Goal: Transaction & Acquisition: Purchase product/service

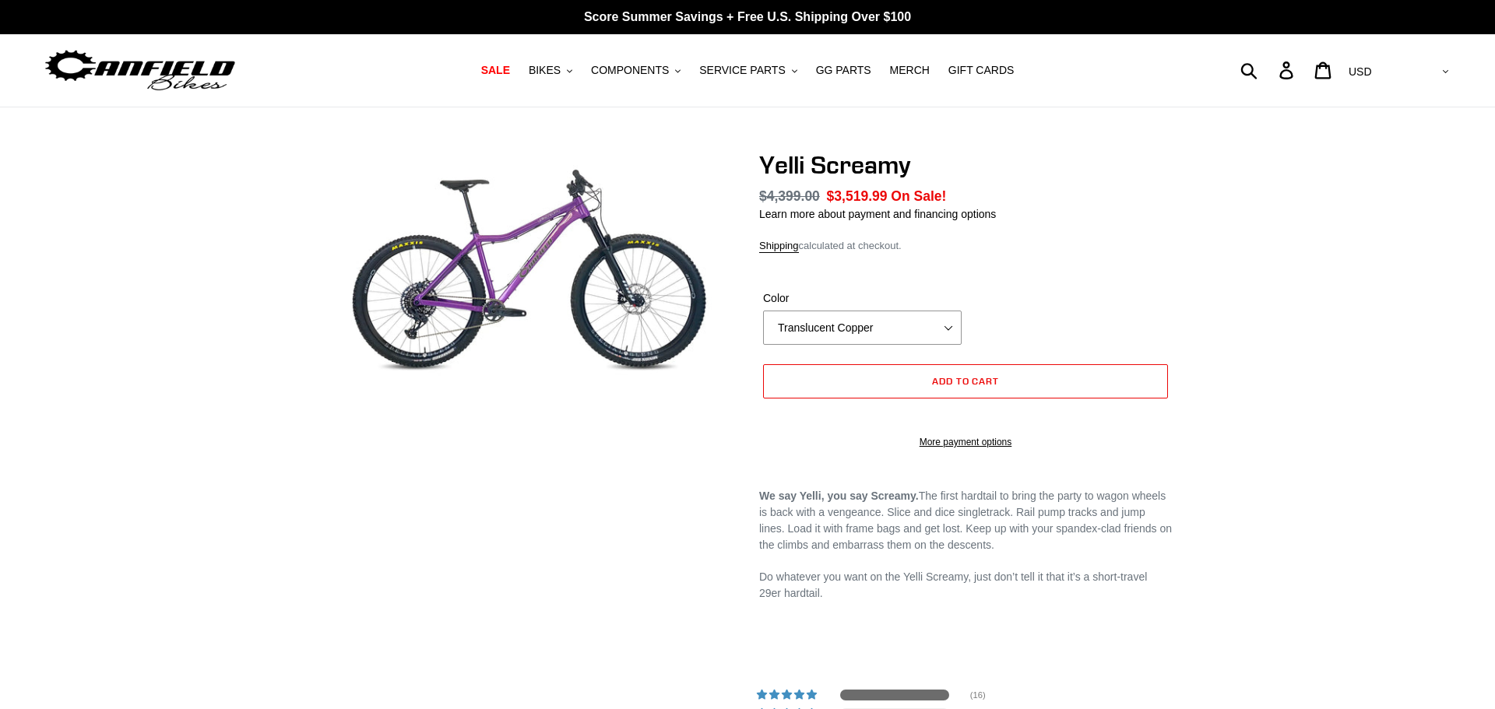
select select "highest-rating"
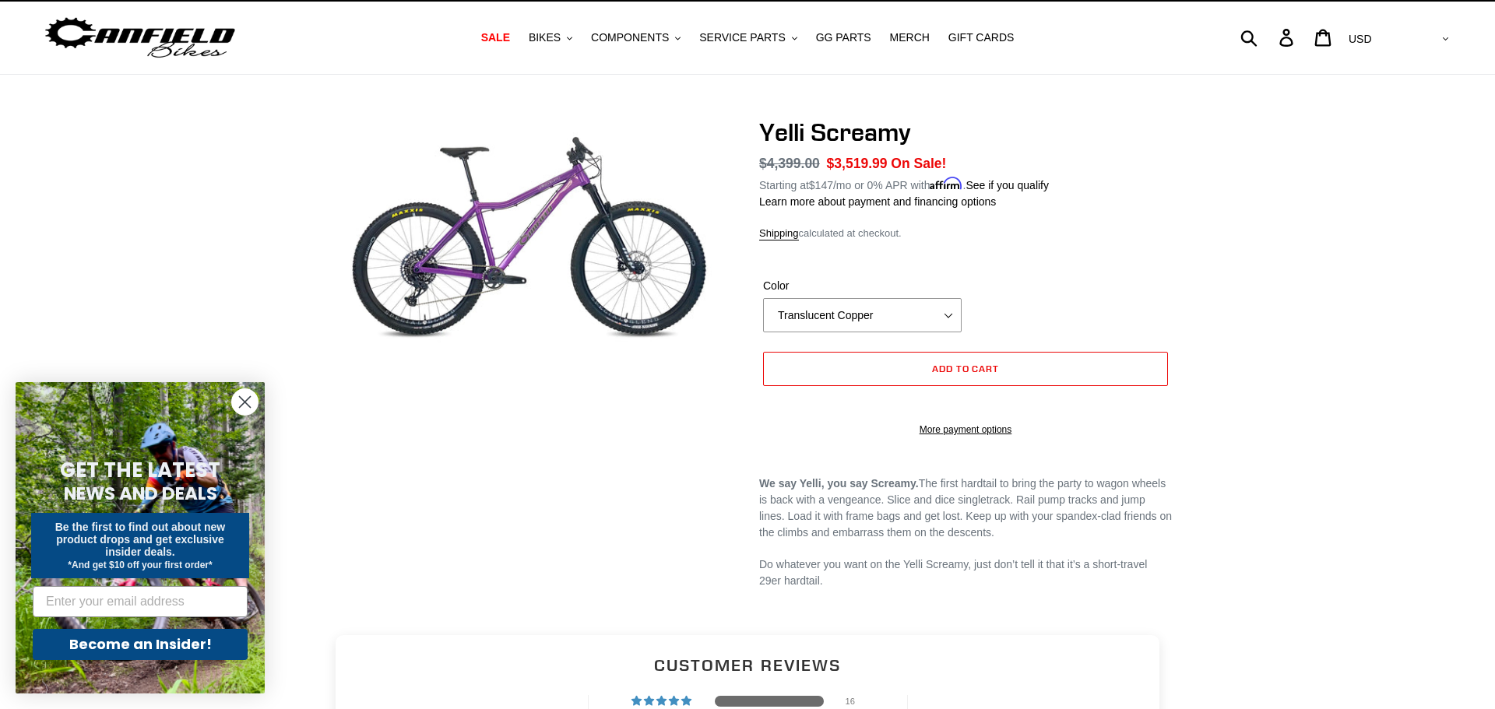
scroll to position [31, 0]
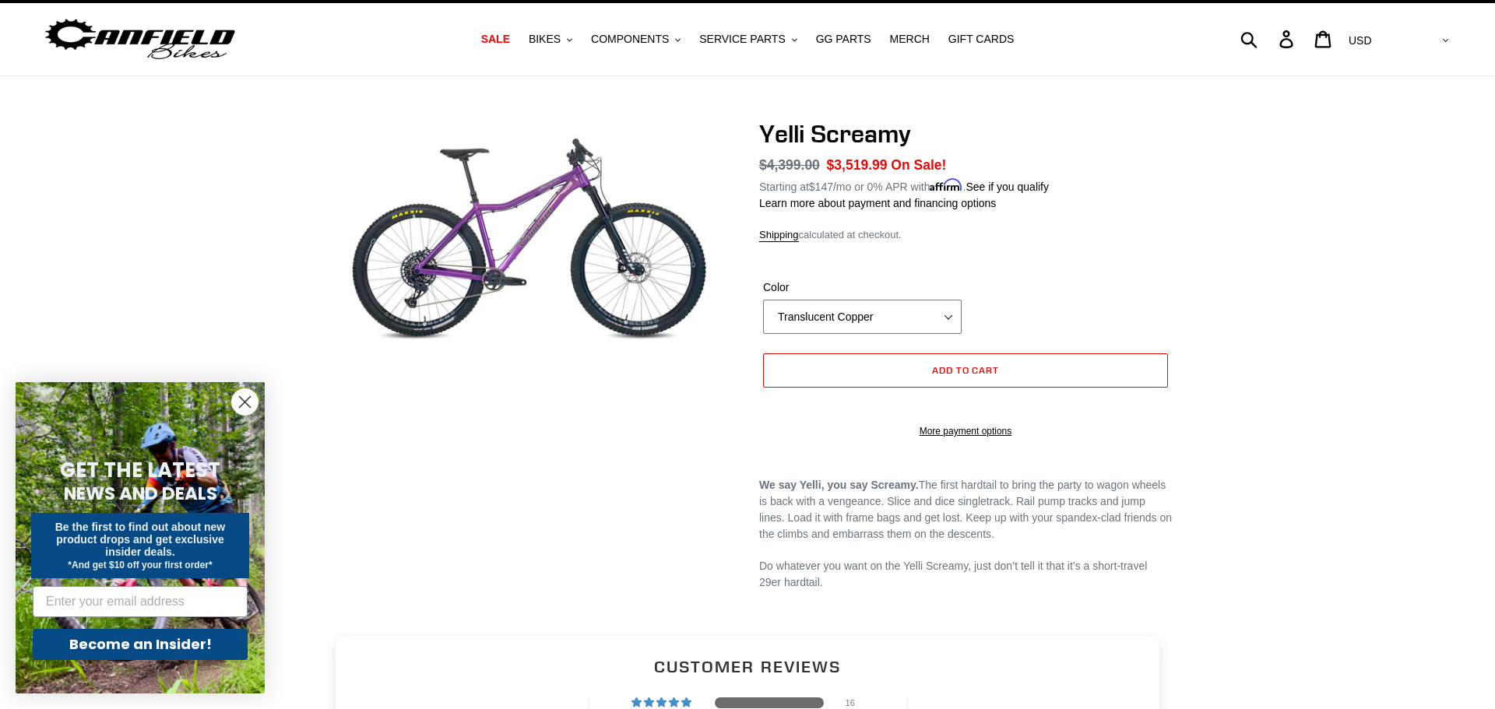
click at [854, 319] on select "Translucent Copper Purple Haze Raw" at bounding box center [862, 317] width 199 height 34
click at [763, 300] on select "Translucent Copper Purple Haze Raw" at bounding box center [862, 317] width 199 height 34
click at [844, 324] on select "Translucent Copper Purple Haze Raw" at bounding box center [862, 317] width 199 height 34
click at [763, 300] on select "Translucent Copper Purple Haze Raw" at bounding box center [862, 317] width 199 height 34
click at [843, 328] on select "Translucent Copper Purple Haze Raw" at bounding box center [862, 317] width 199 height 34
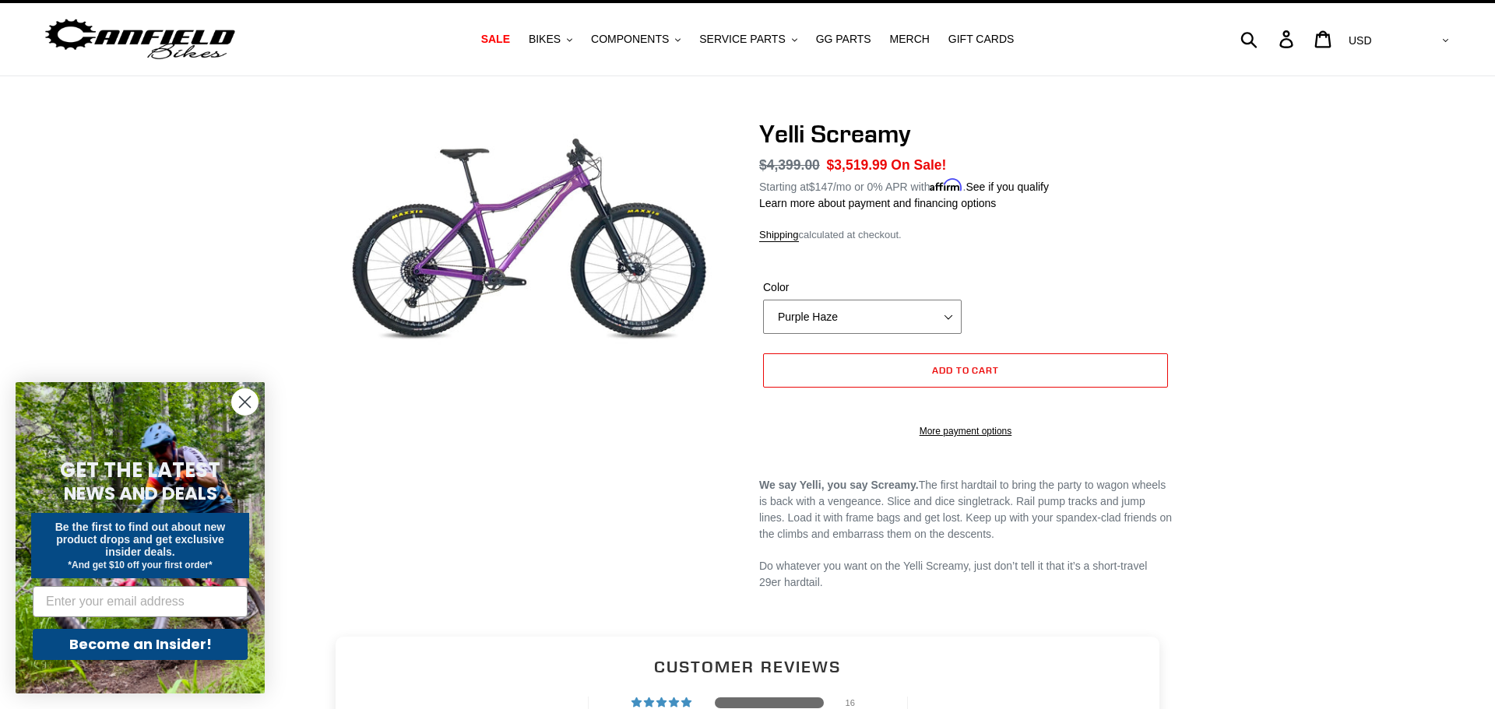
select select "Translucent Copper"
click at [763, 300] on select "Translucent Copper Purple Haze Raw" at bounding box center [862, 317] width 199 height 34
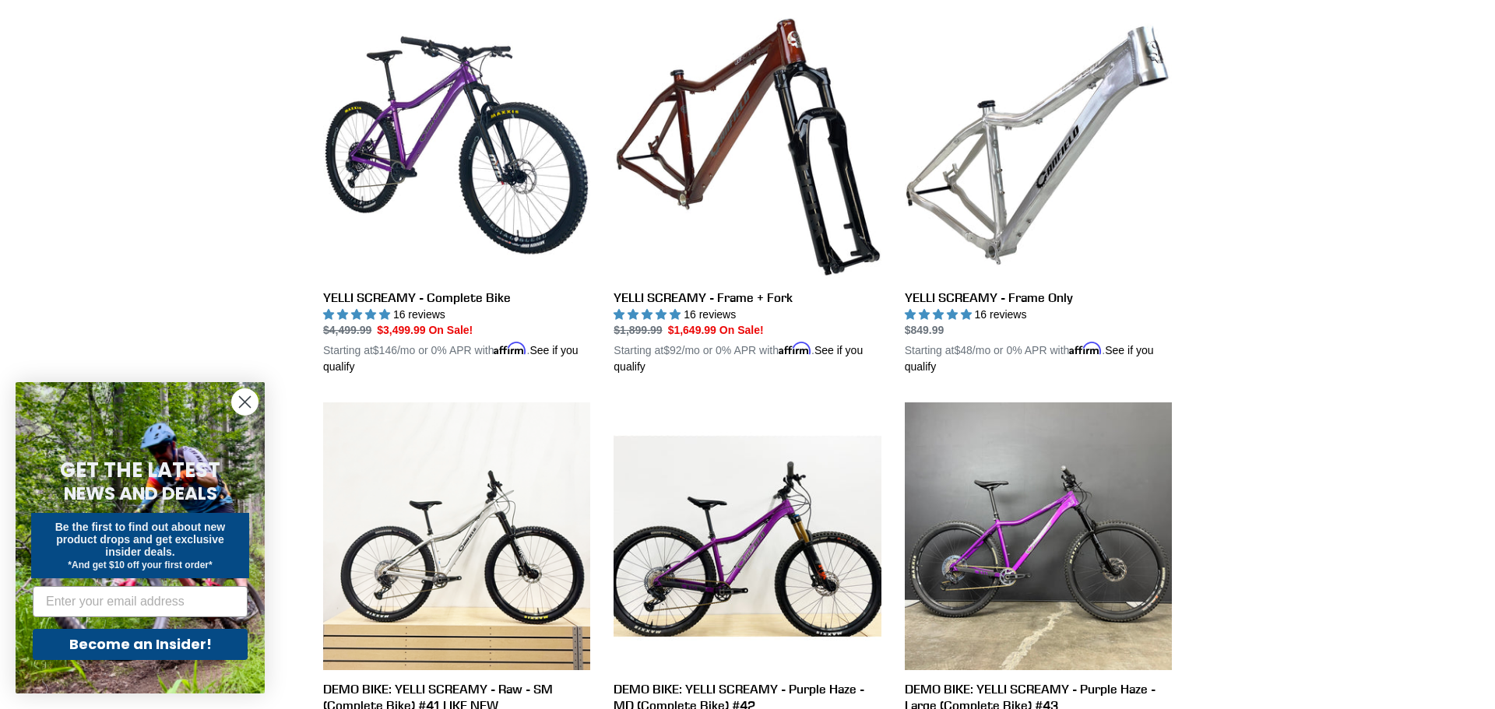
scroll to position [436, 0]
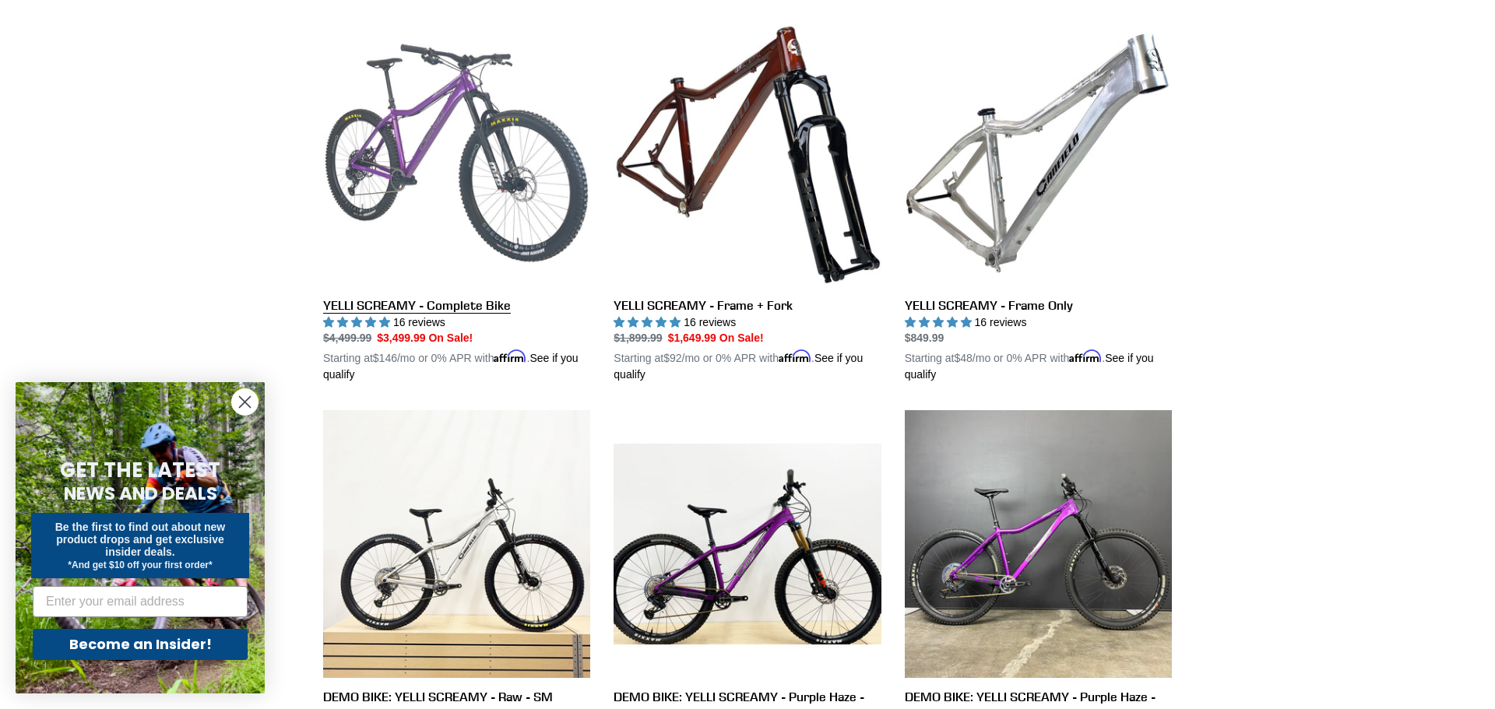
click at [378, 111] on link "YELLI SCREAMY - Complete Bike" at bounding box center [456, 201] width 267 height 364
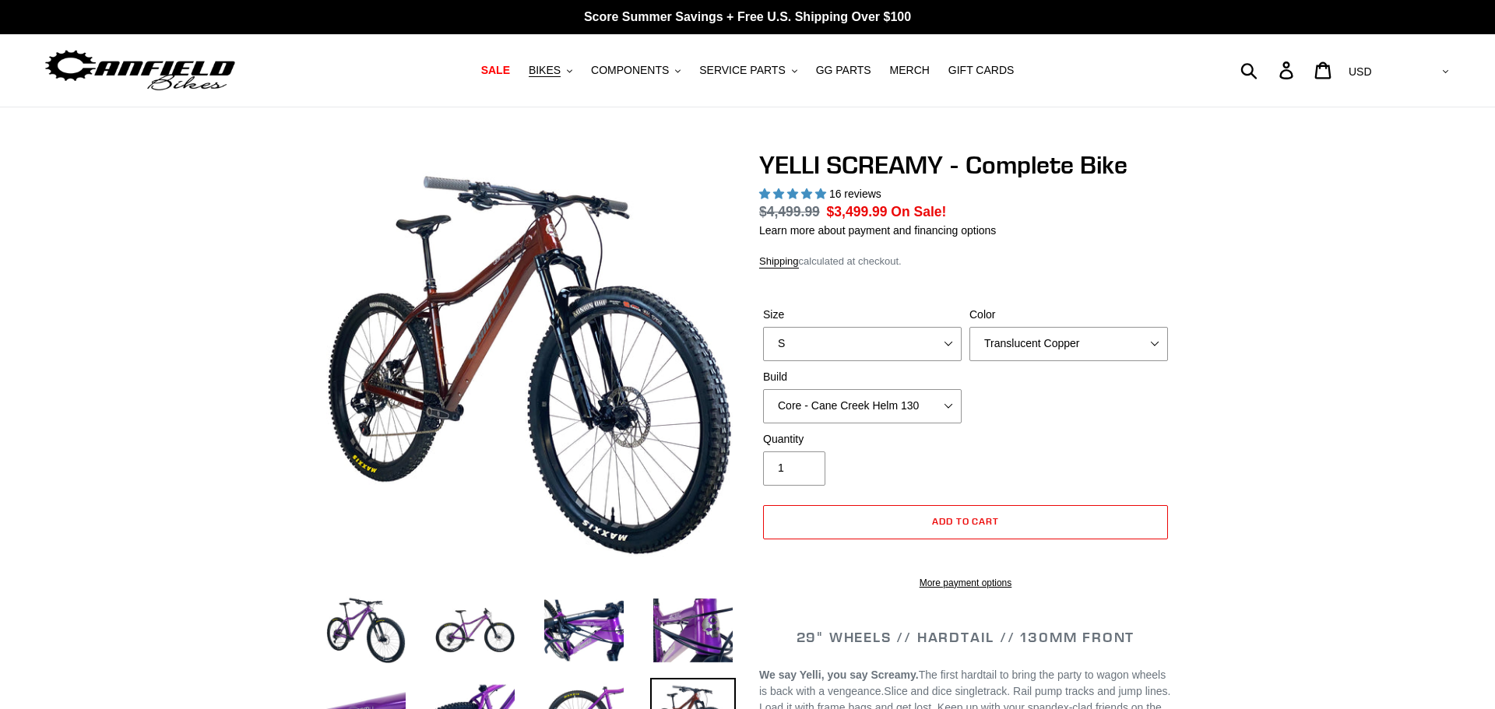
select select "highest-rating"
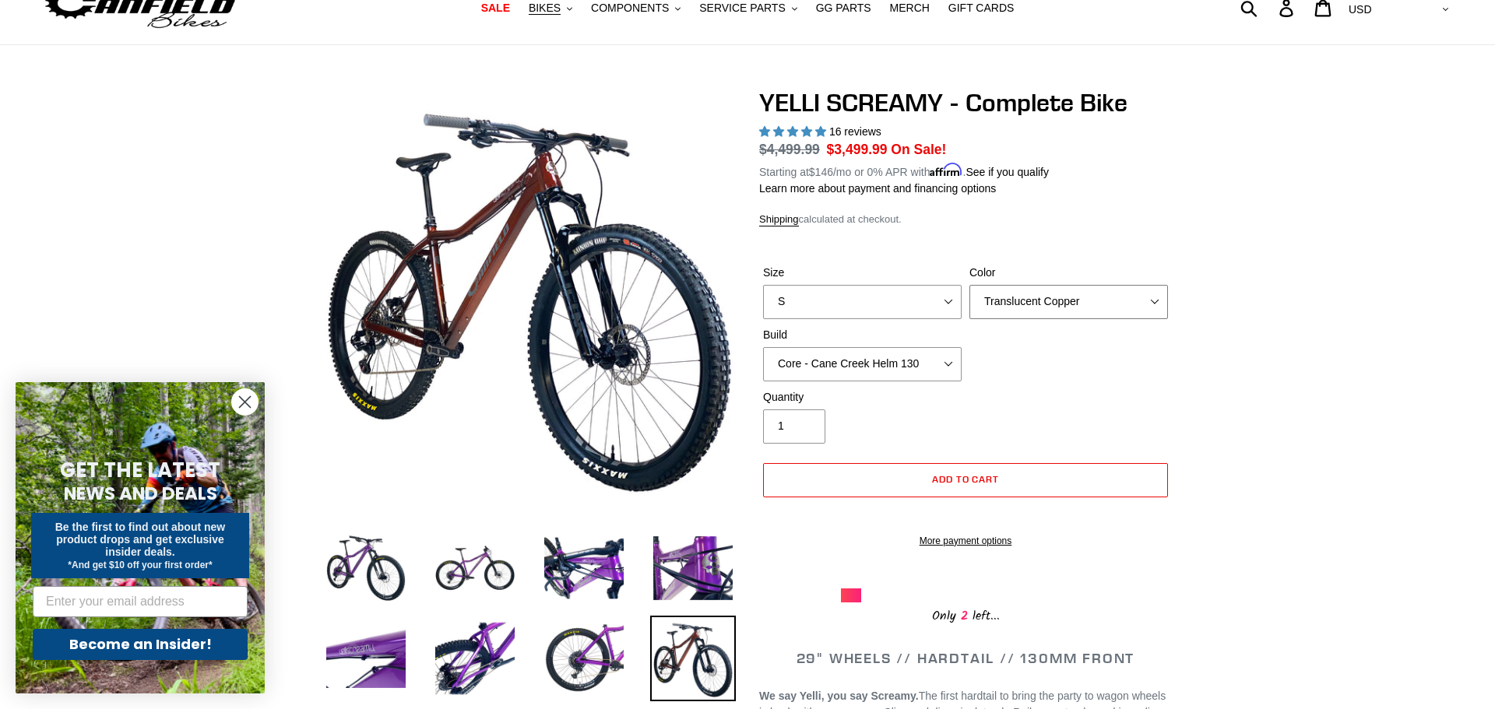
click at [1001, 308] on select "Translucent Copper Purple Haze Raw" at bounding box center [1068, 302] width 199 height 34
click at [969, 285] on select "Translucent Copper Purple Haze Raw" at bounding box center [1068, 302] width 199 height 34
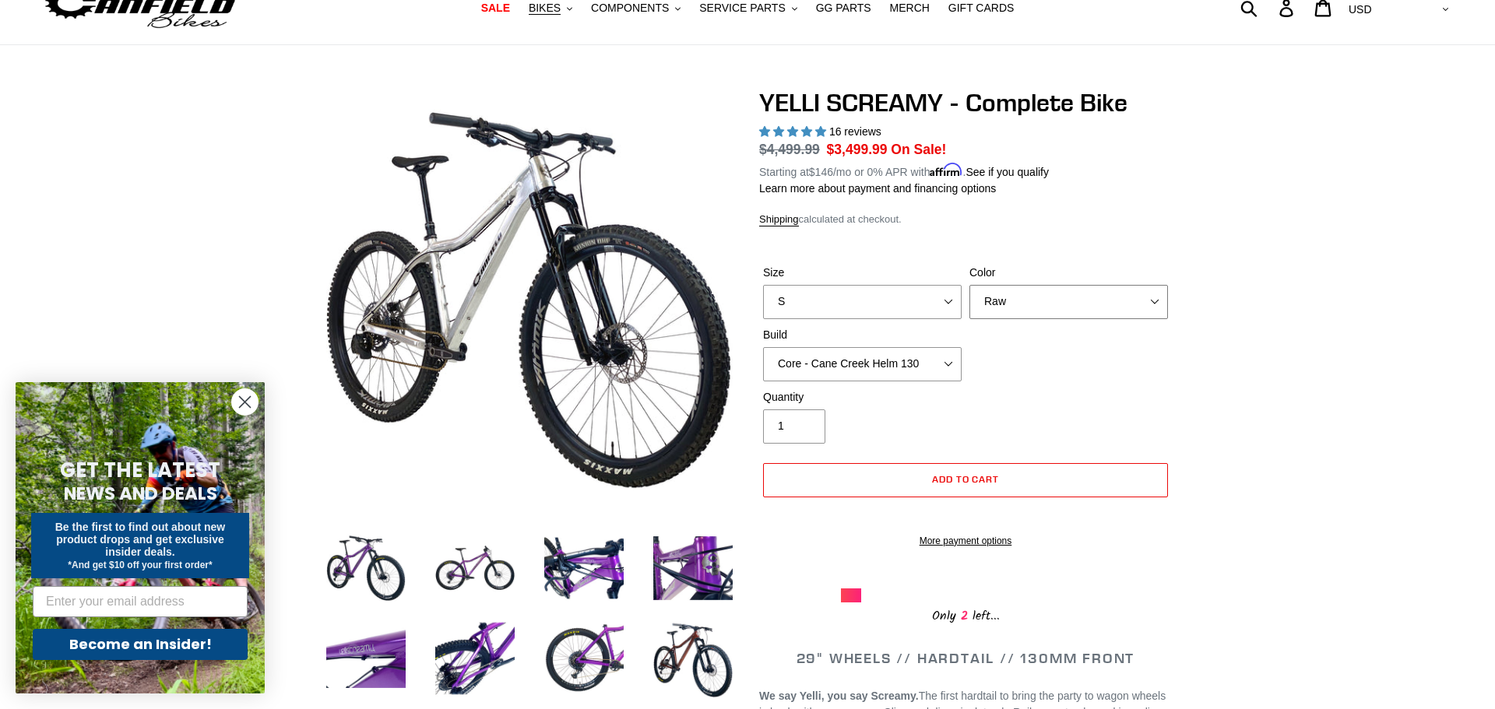
click at [1016, 302] on select "Translucent Copper Purple Haze Raw" at bounding box center [1068, 302] width 199 height 34
click at [969, 285] on select "Translucent Copper Purple Haze Raw" at bounding box center [1068, 302] width 199 height 34
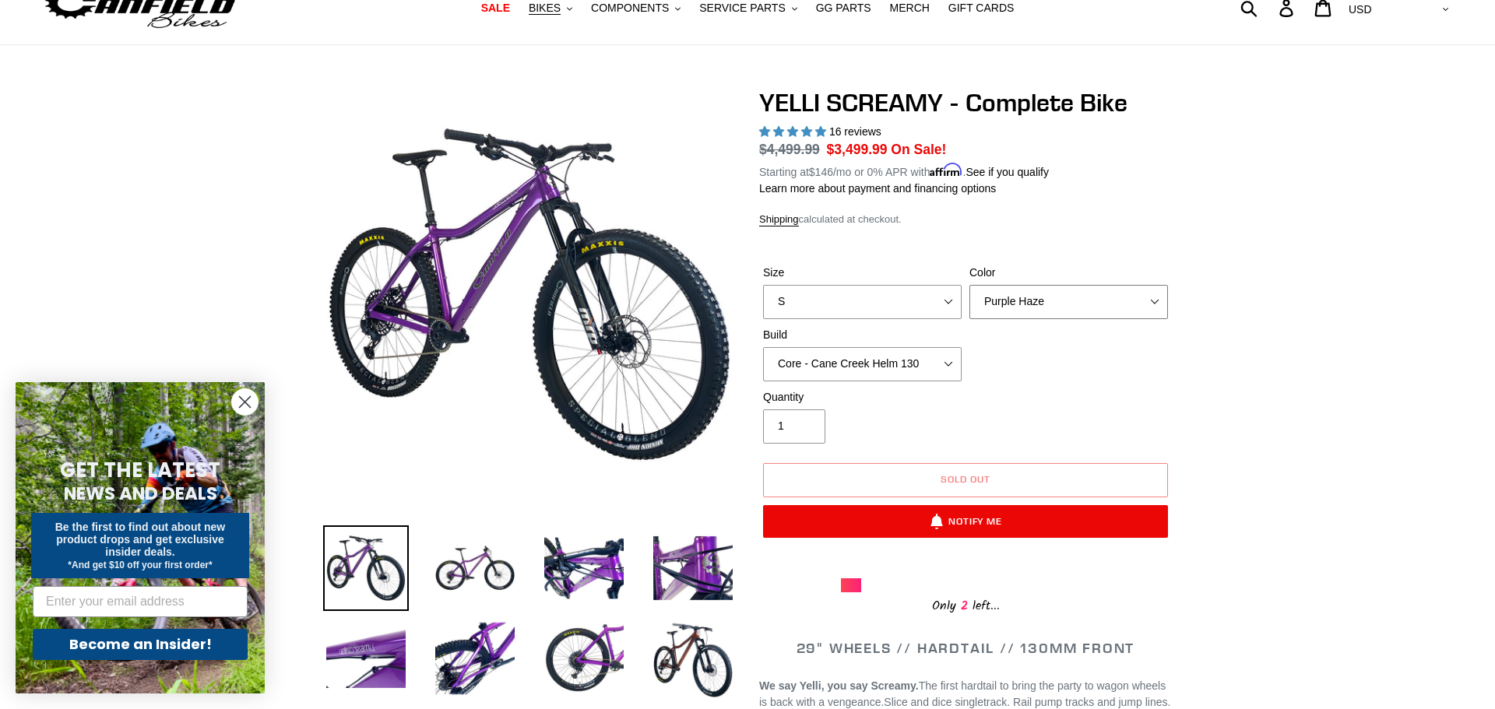
click at [1017, 310] on select "Translucent Copper Purple Haze Raw" at bounding box center [1068, 302] width 199 height 34
select select "Translucent Copper"
click at [969, 285] on select "Translucent Copper Purple Haze Raw" at bounding box center [1068, 302] width 199 height 34
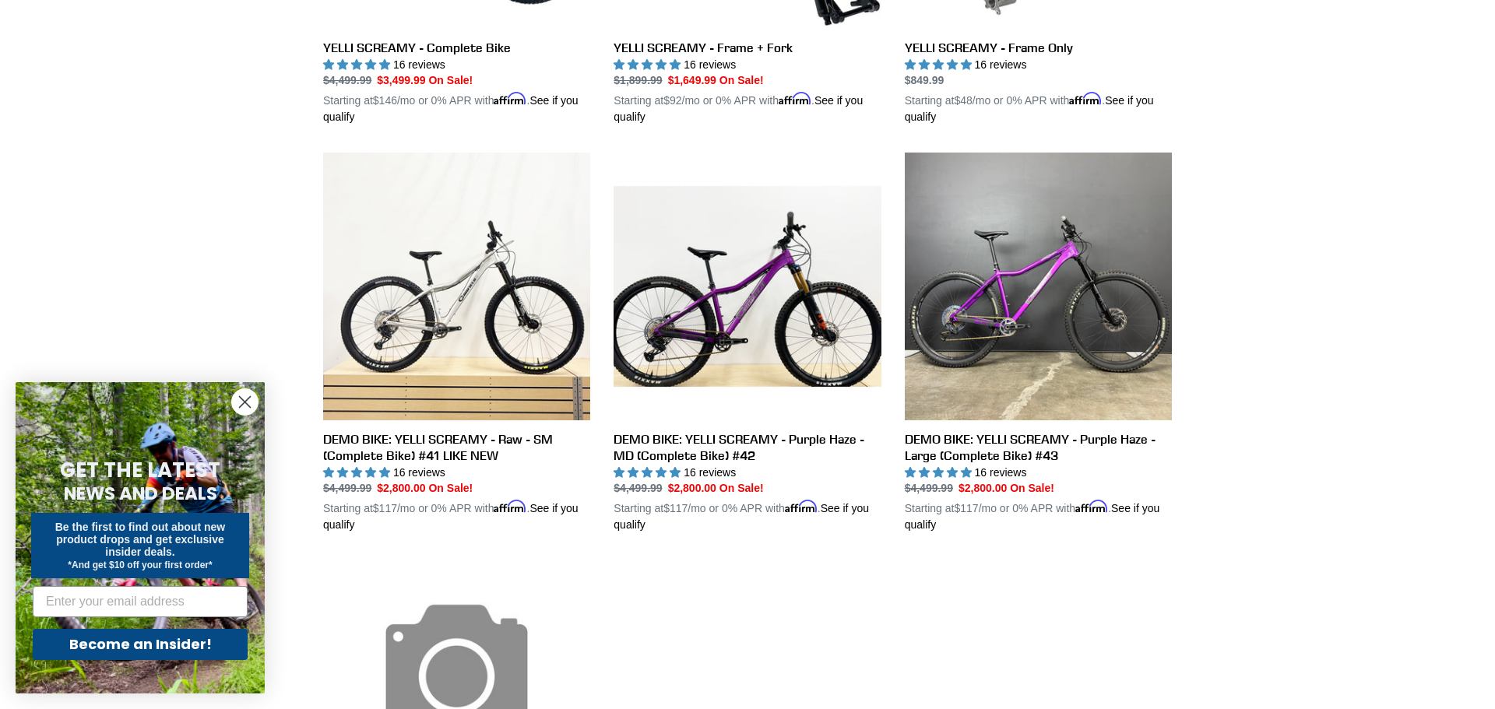
scroll to position [698, 0]
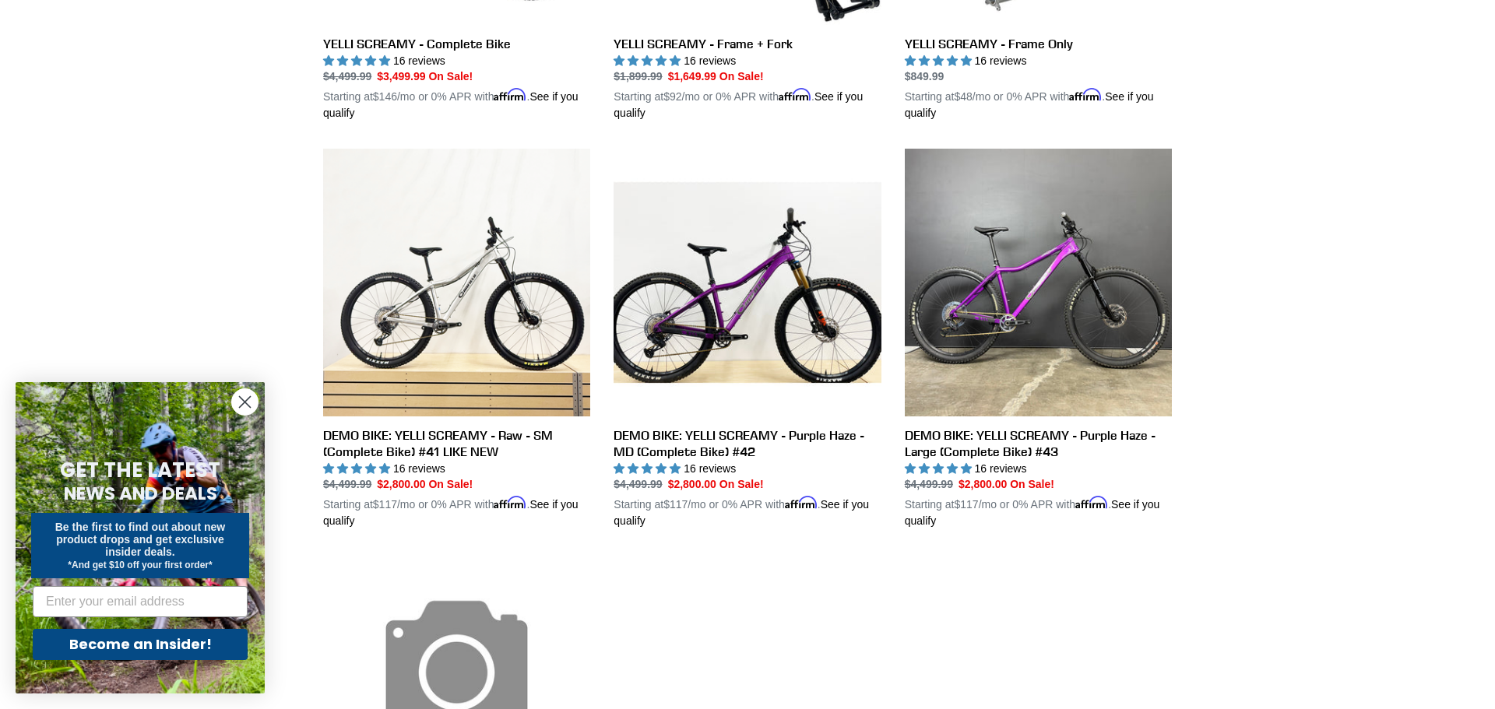
click at [1338, 341] on div "Collection: YELLI SCREAMY - Aluminum Hardtail 29er Filter by All products 29er …" at bounding box center [747, 174] width 1495 height 1528
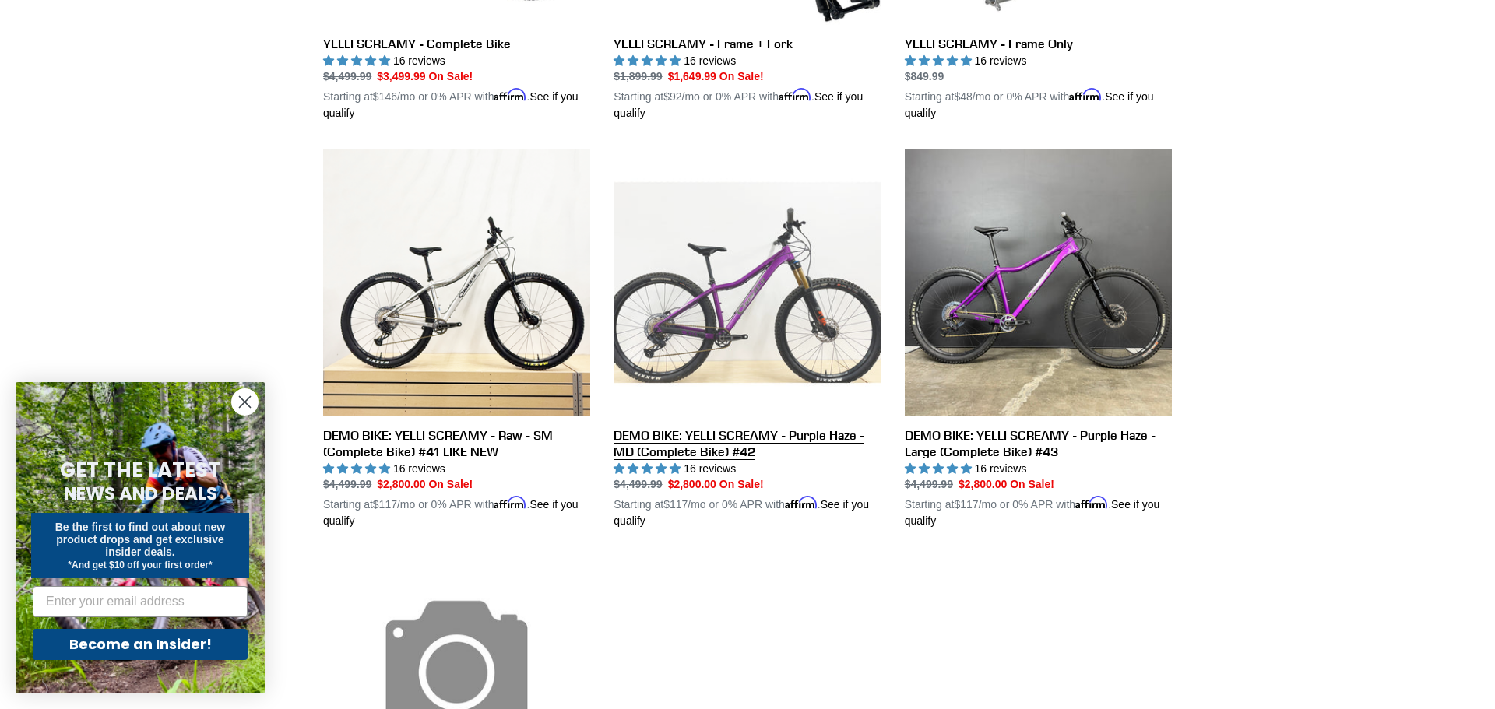
click at [740, 293] on link "DEMO BIKE: YELLI SCREAMY - Purple Haze - MD (Complete Bike) #42" at bounding box center [747, 339] width 267 height 381
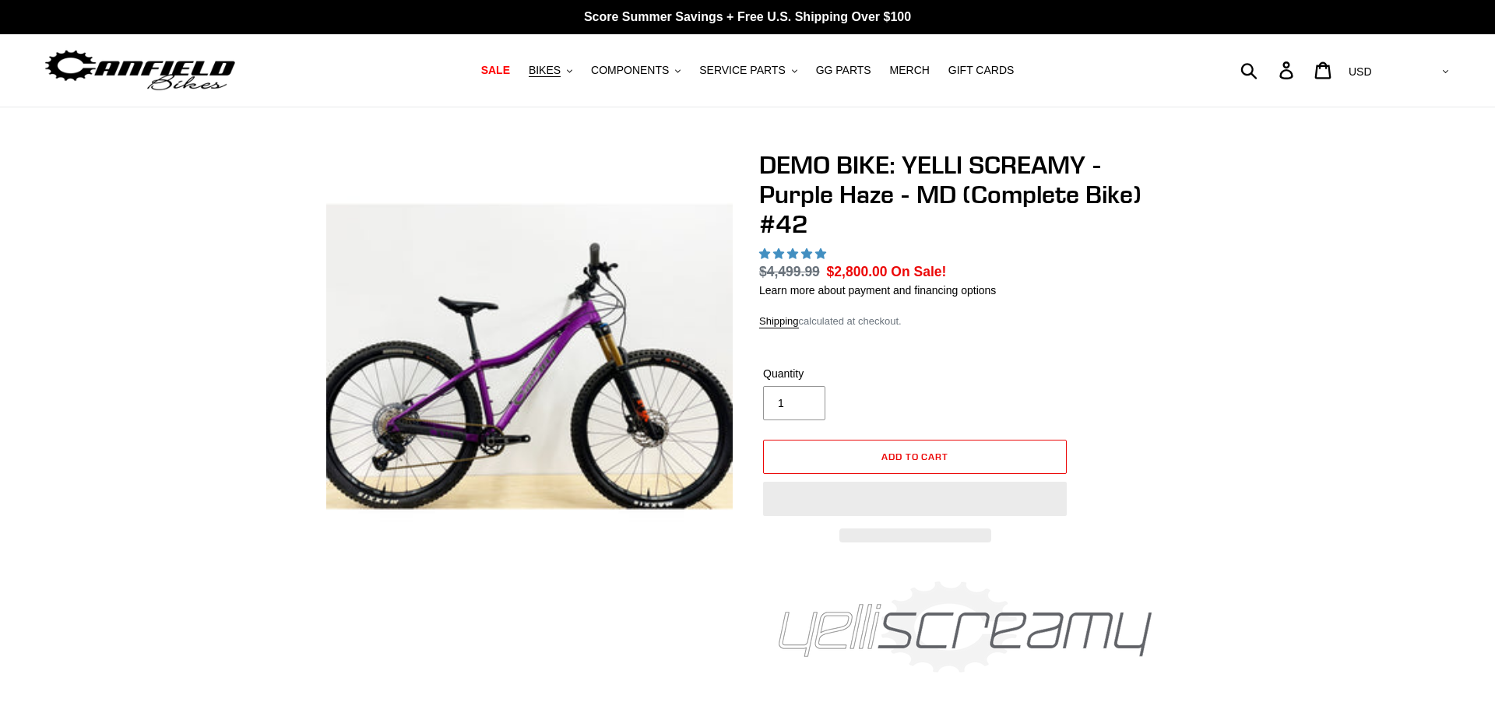
select select "highest-rating"
